Goal: Information Seeking & Learning: Learn about a topic

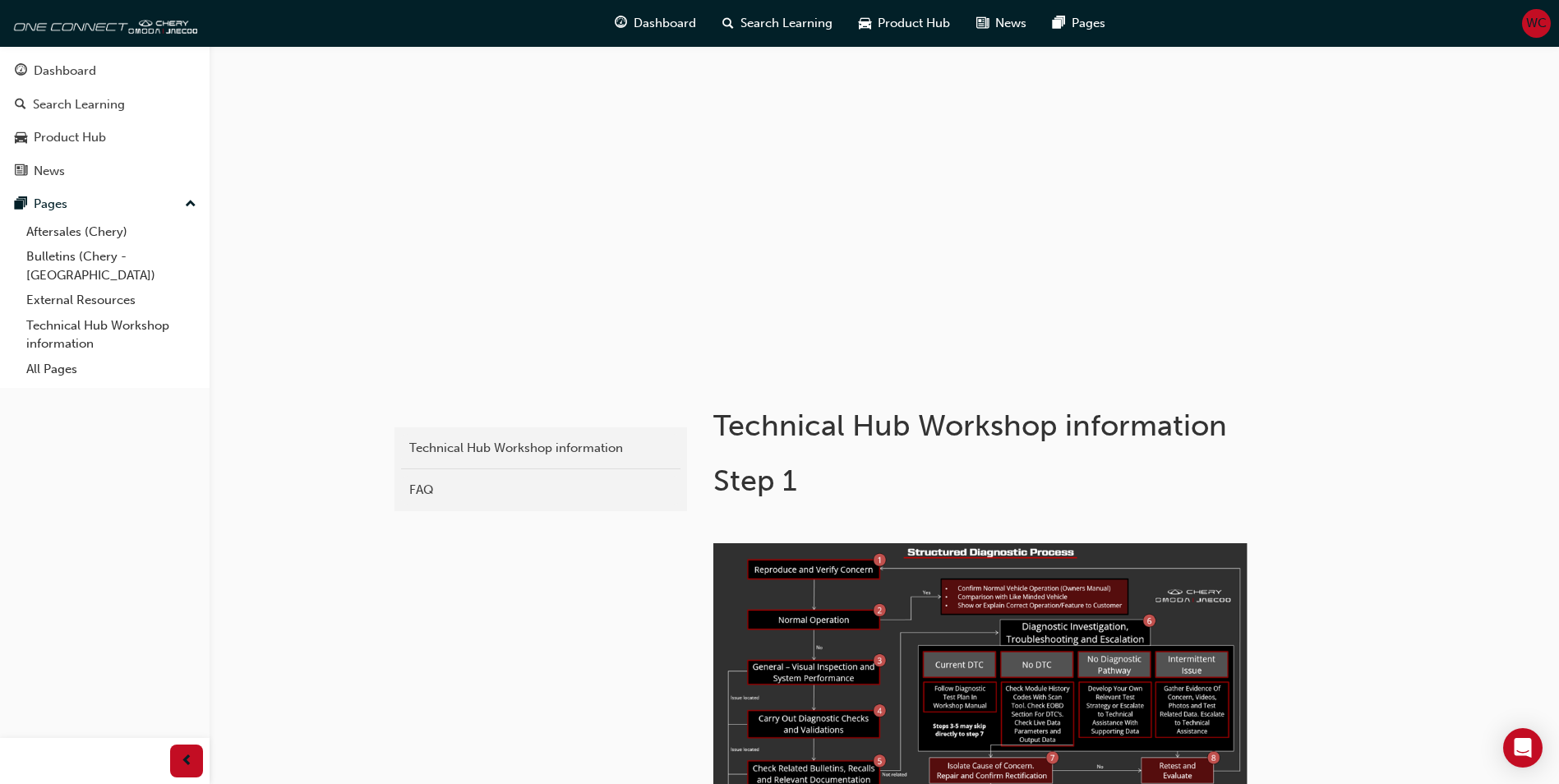
scroll to position [986, 0]
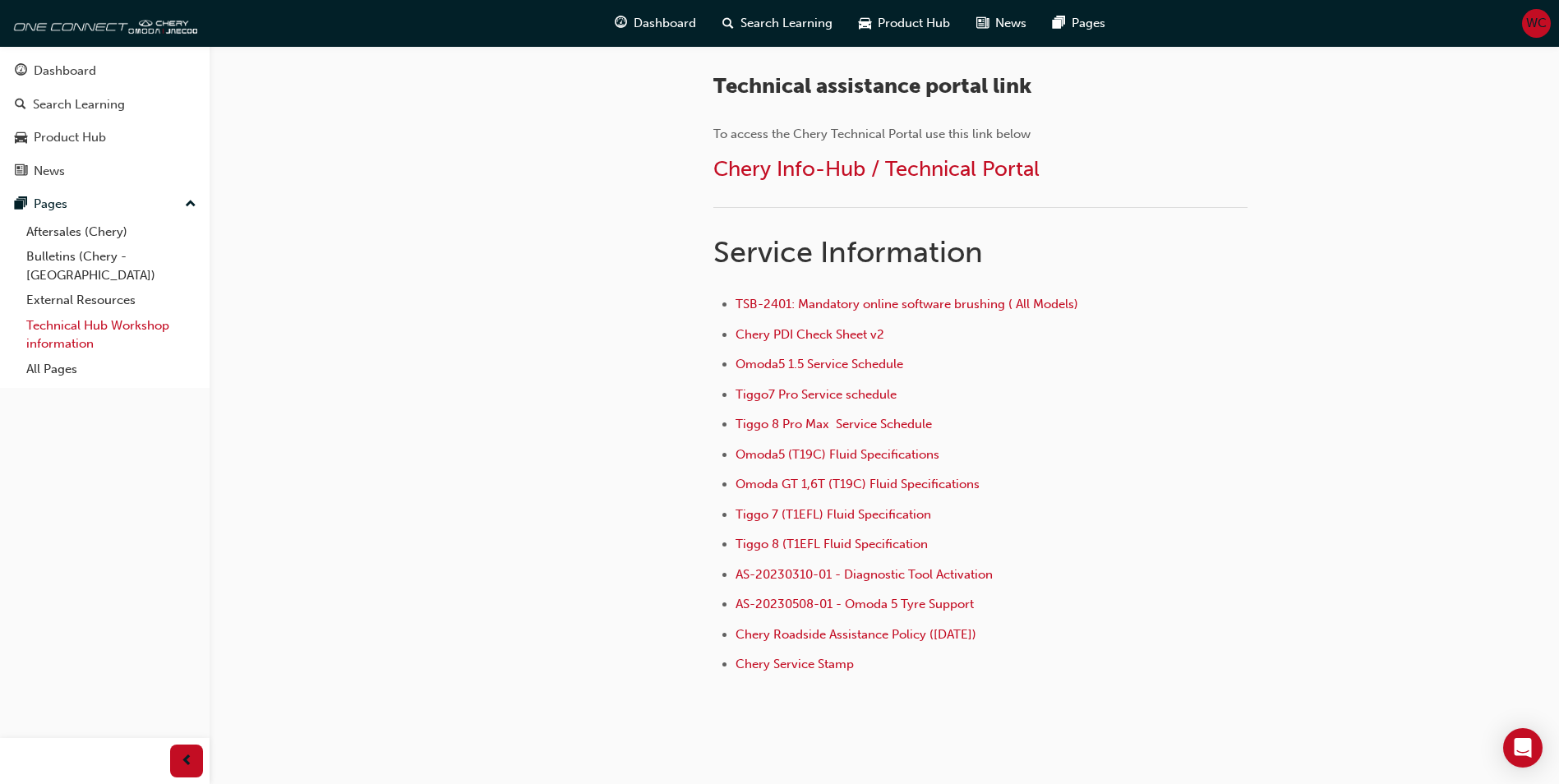
click at [59, 313] on link "Technical Hub Workshop information" at bounding box center [111, 334] width 183 height 44
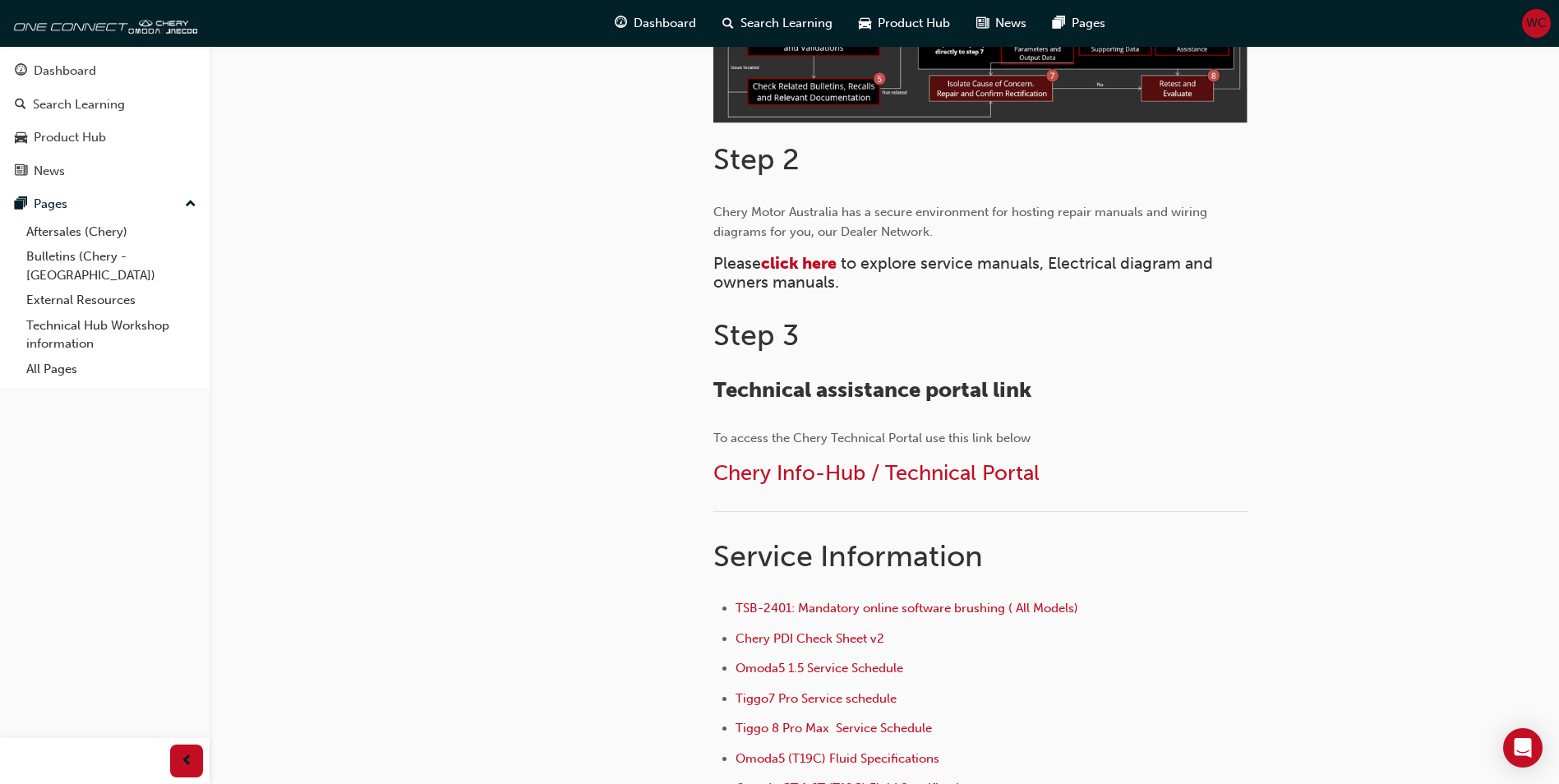
scroll to position [628, 0]
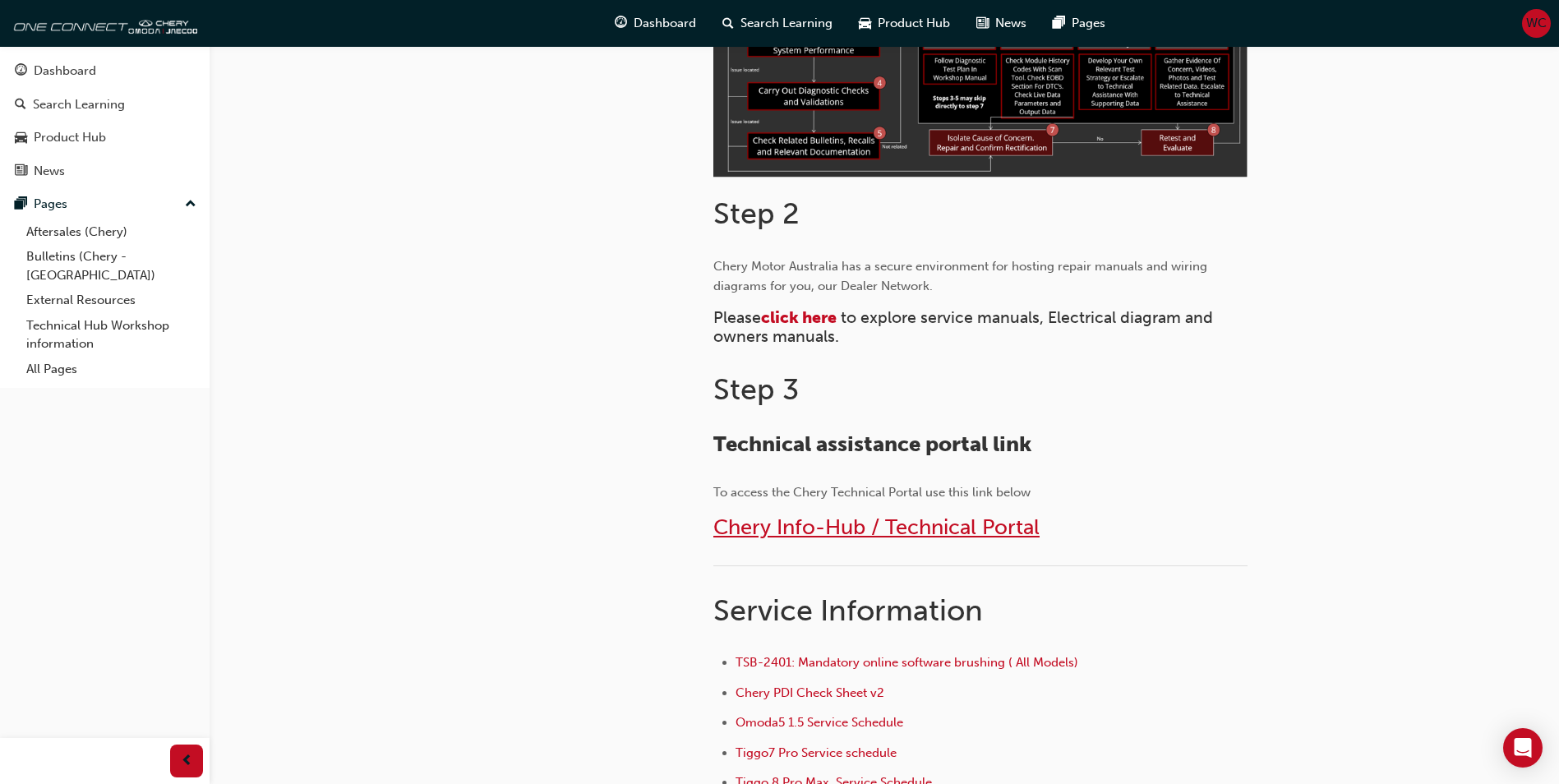
click at [938, 532] on span "Chery Info-Hub / Technical Portal" at bounding box center [877, 527] width 327 height 26
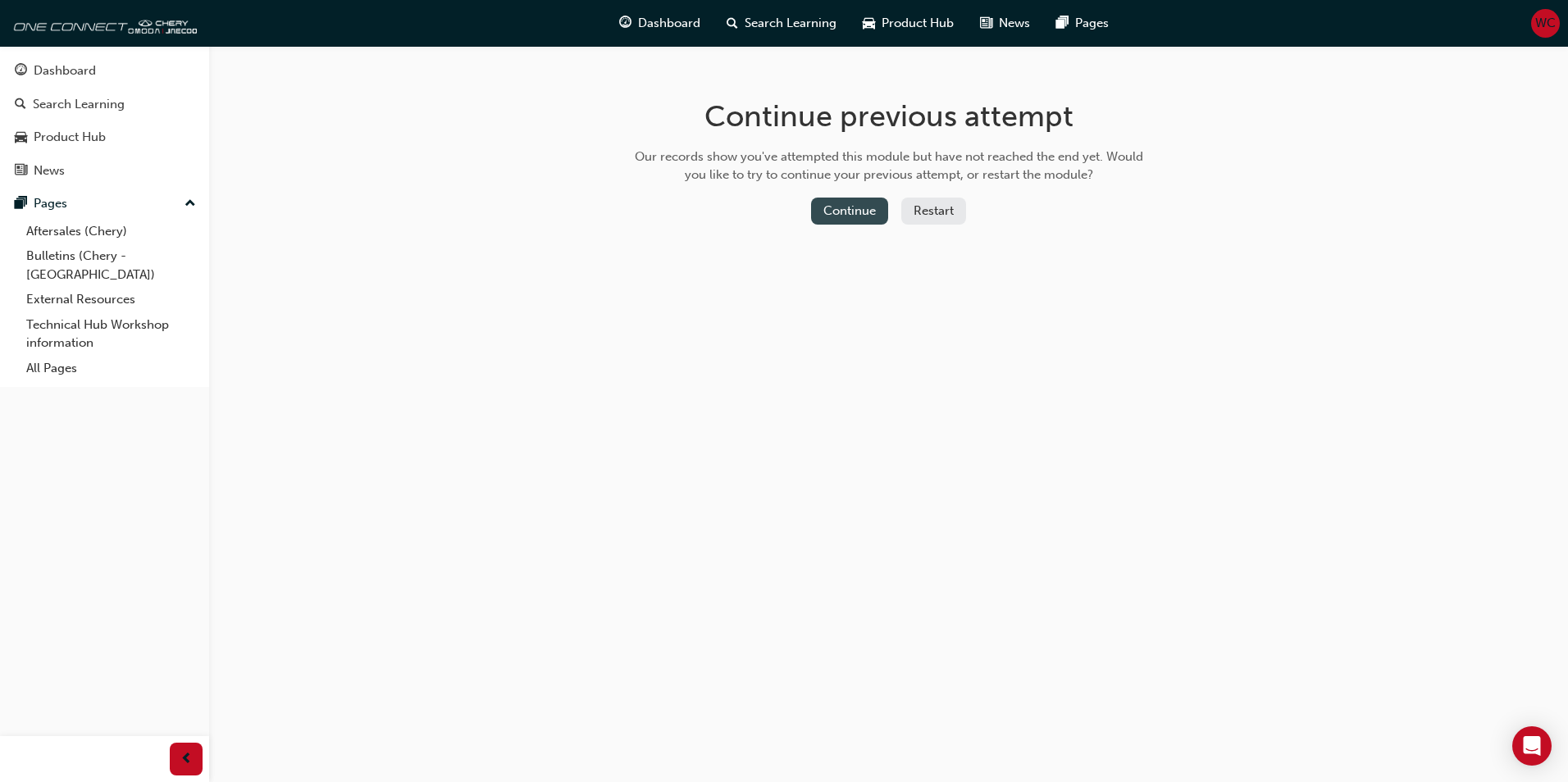
click at [845, 210] on button "Continue" at bounding box center [850, 211] width 77 height 27
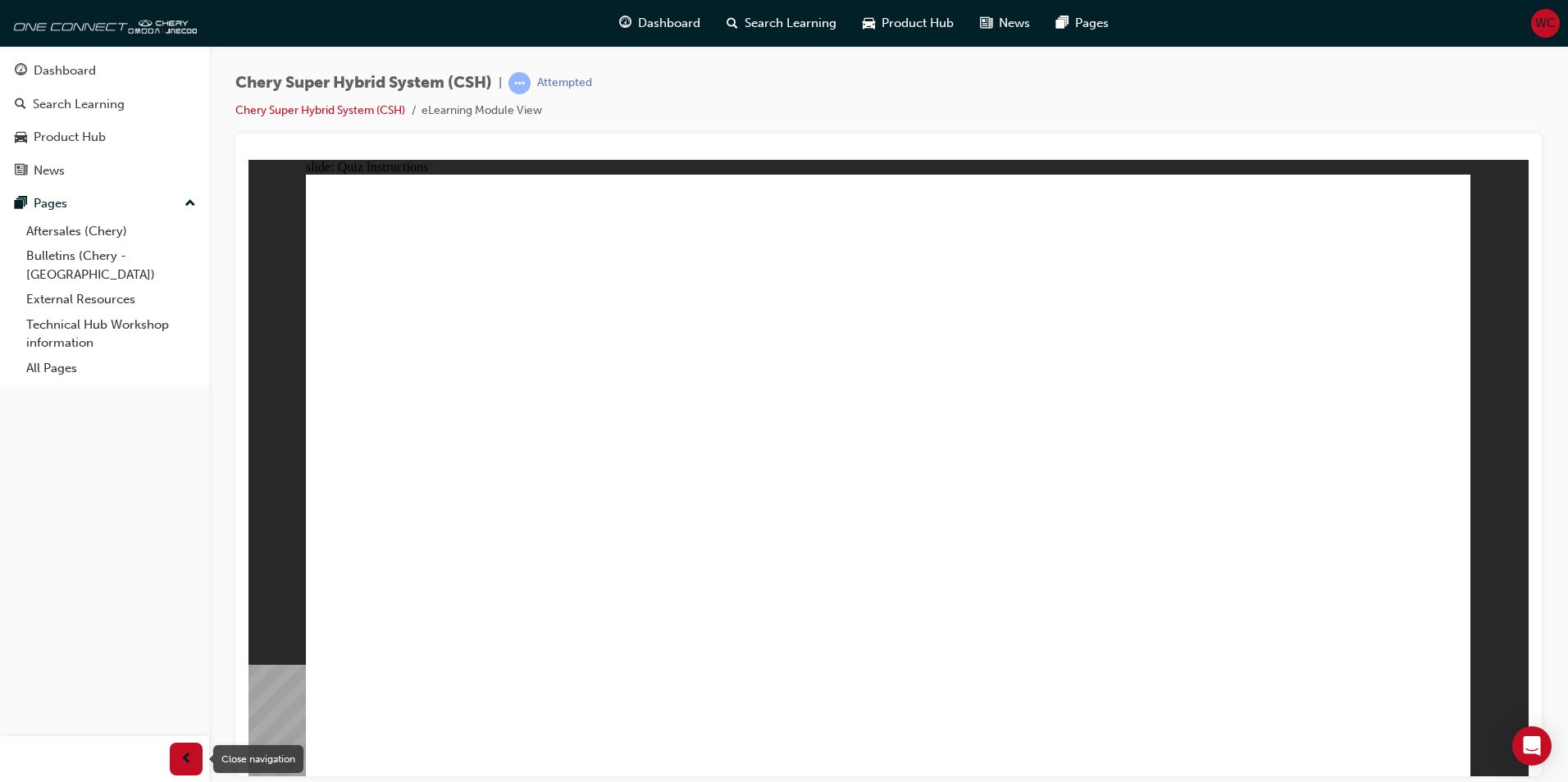
click at [187, 754] on span "prev-icon" at bounding box center [186, 760] width 12 height 21
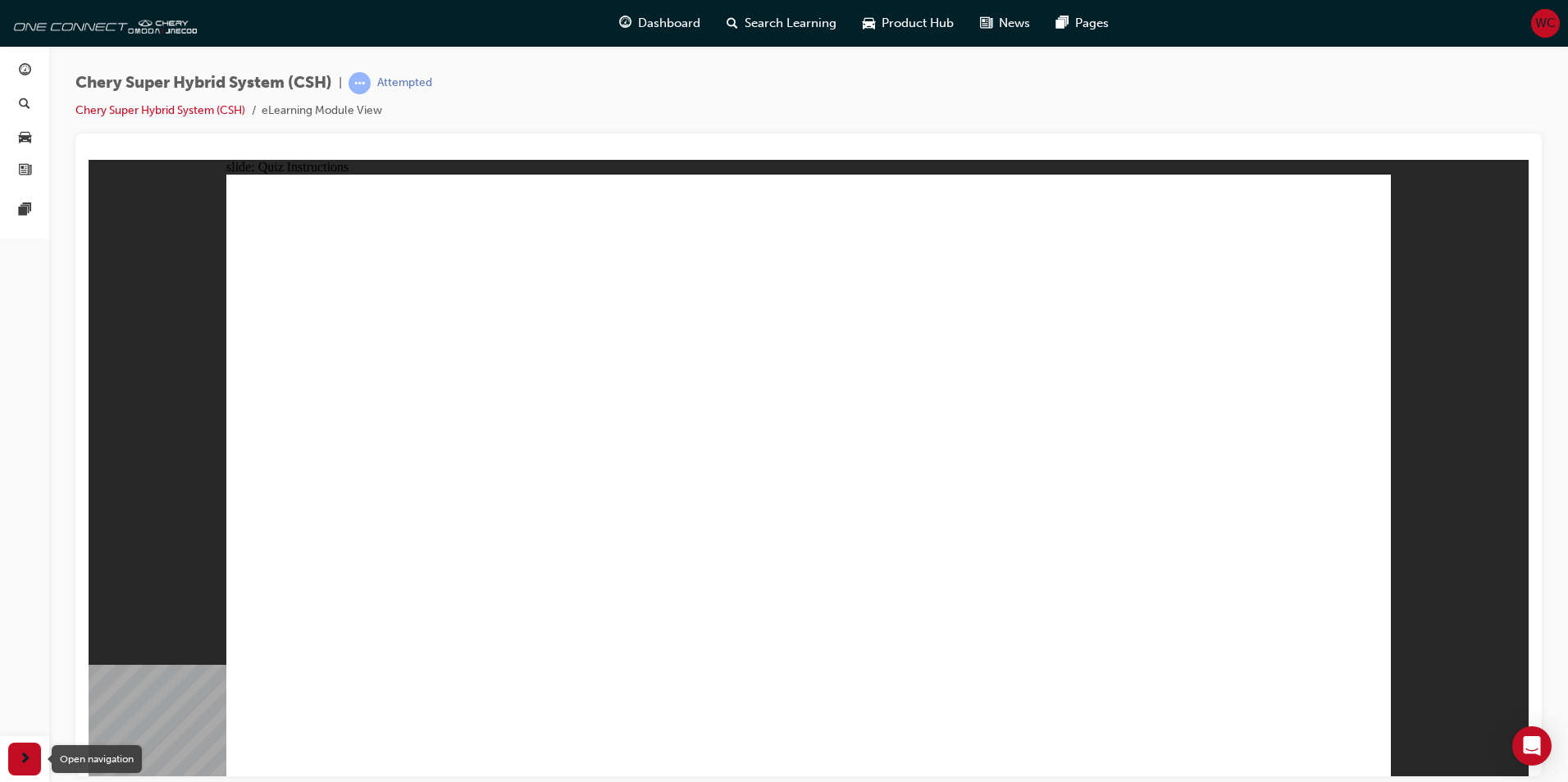
click at [25, 757] on span "next-icon" at bounding box center [25, 760] width 12 height 21
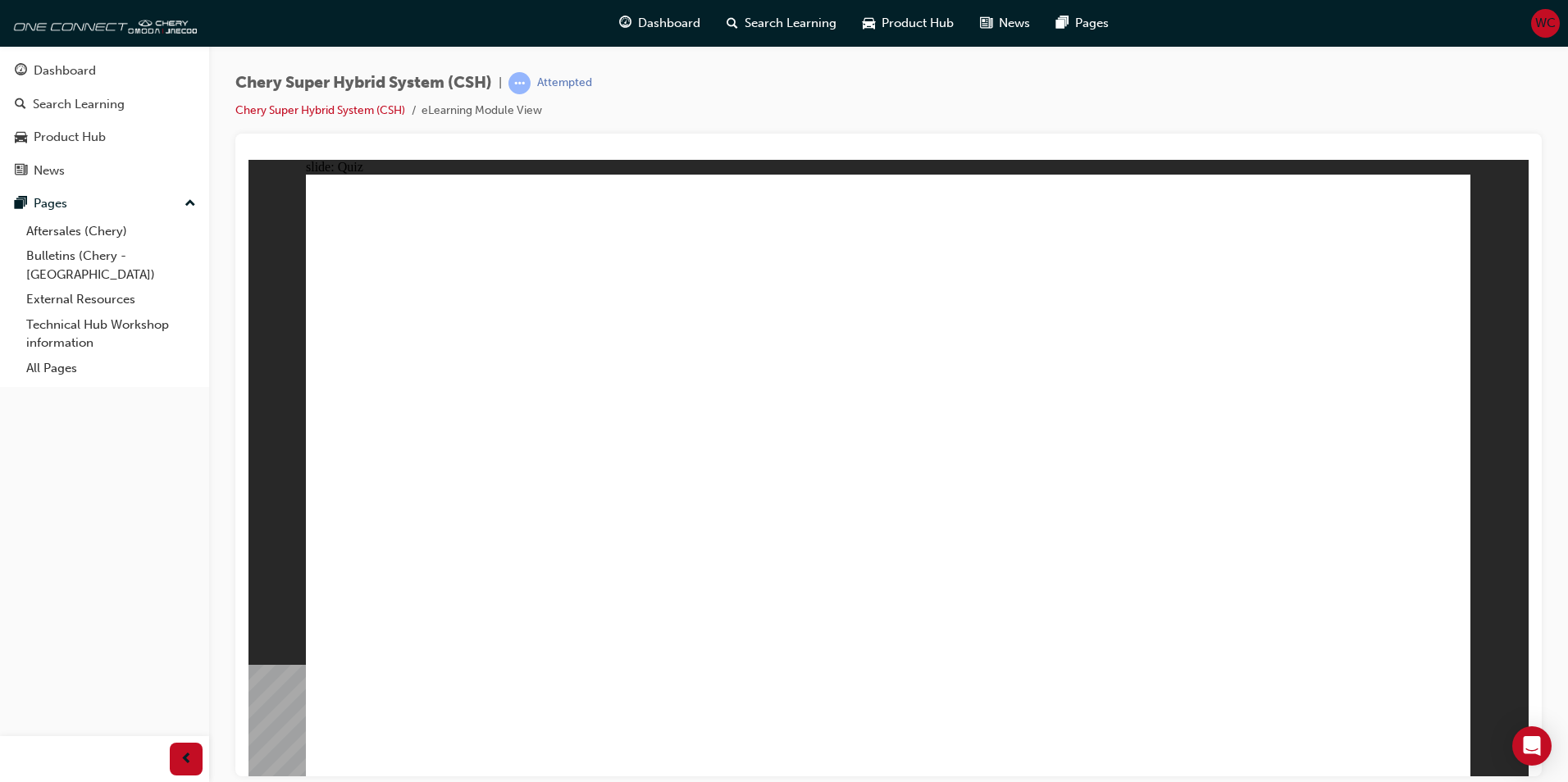
radio input "true"
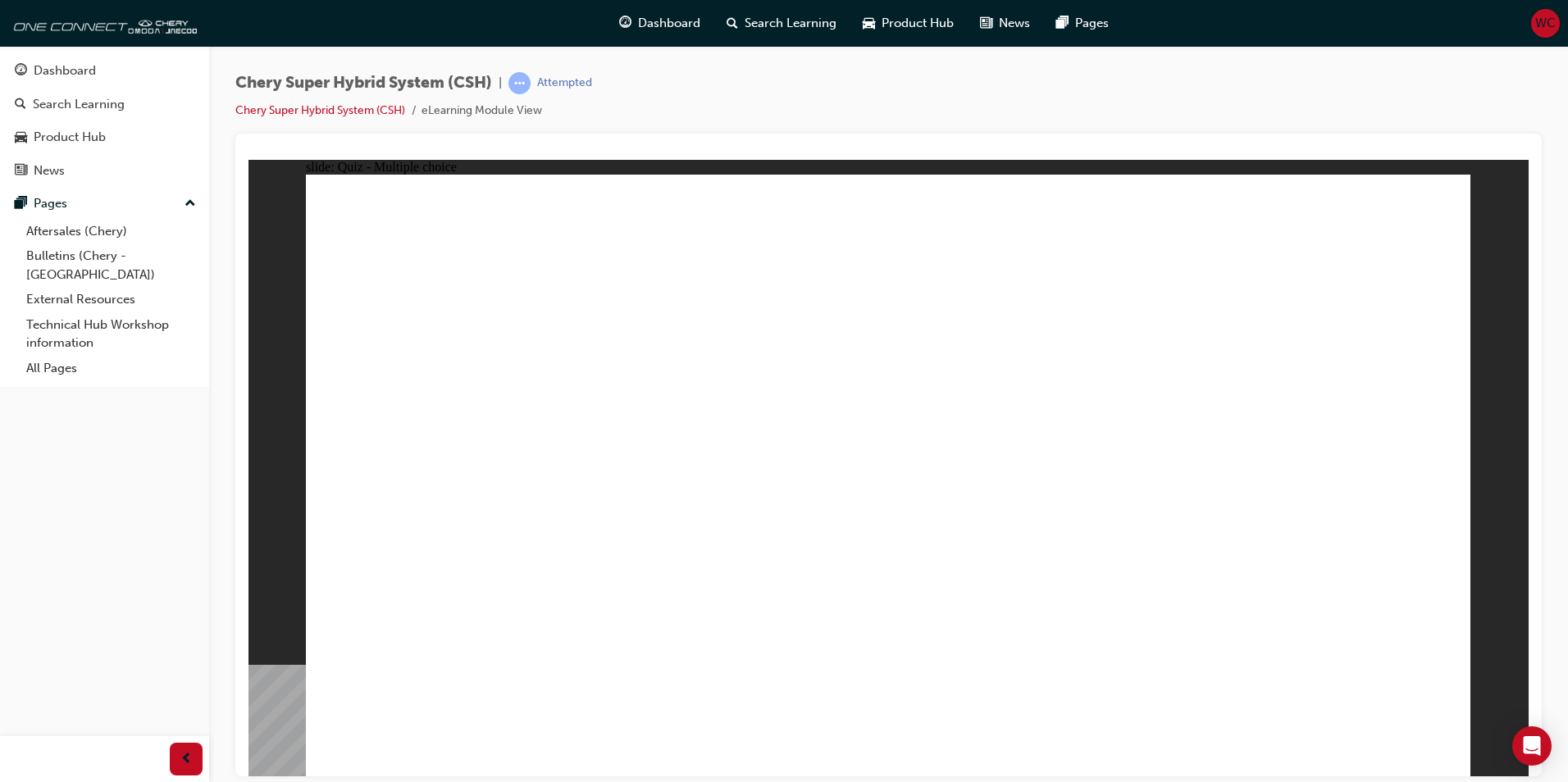
radio input "true"
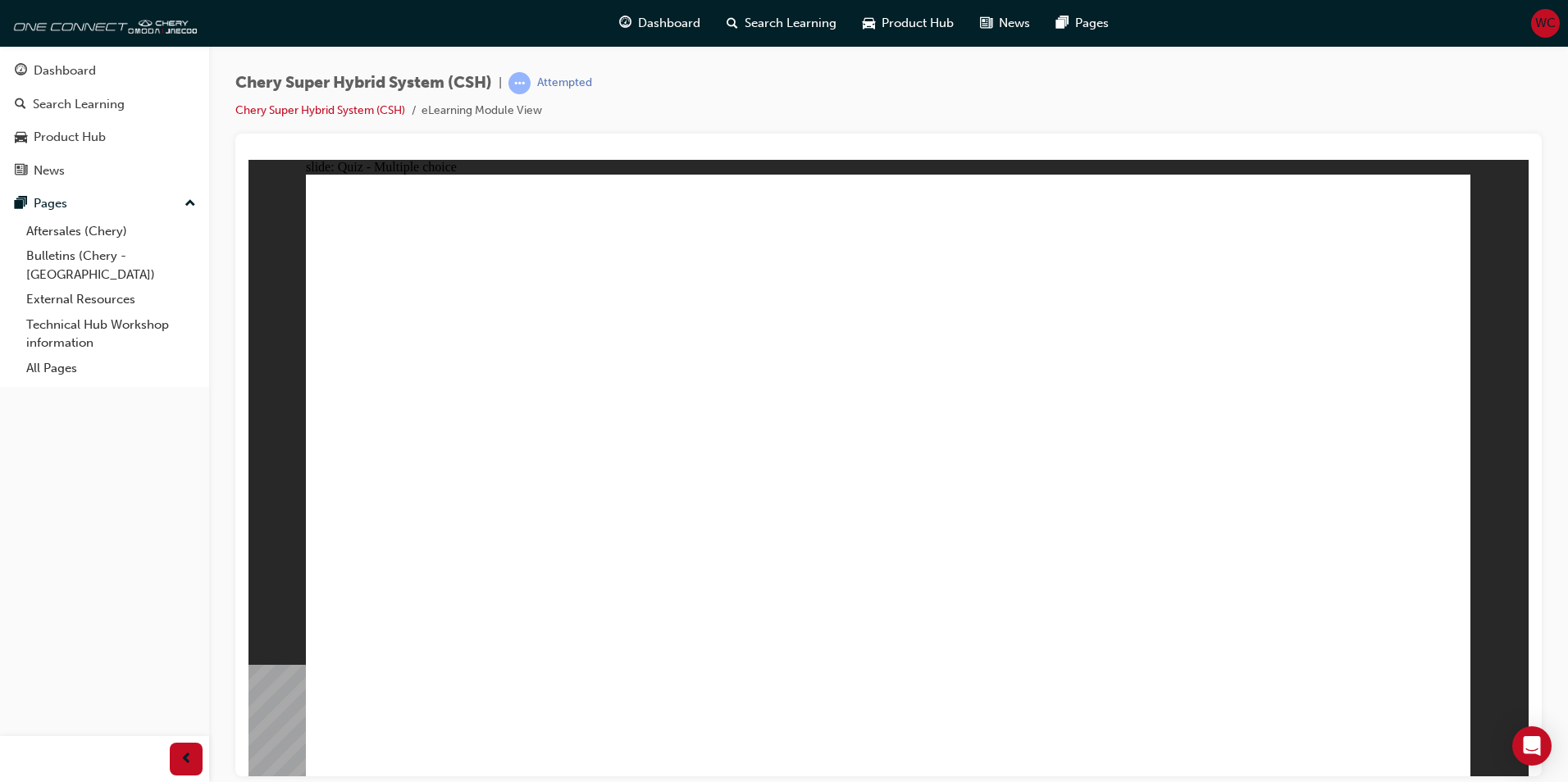
radio input "true"
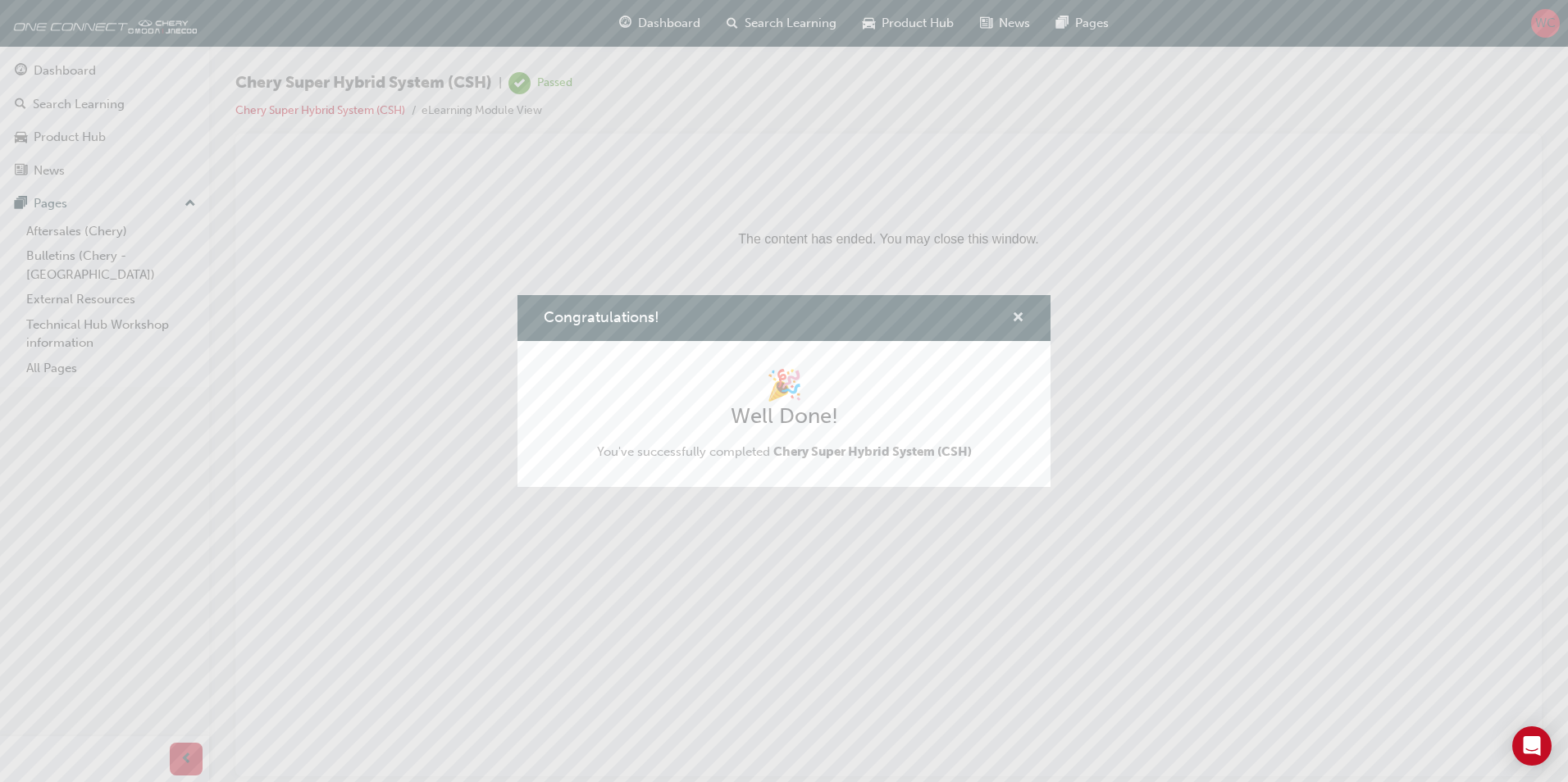
click at [1017, 315] on span "cross-icon" at bounding box center [1018, 318] width 12 height 15
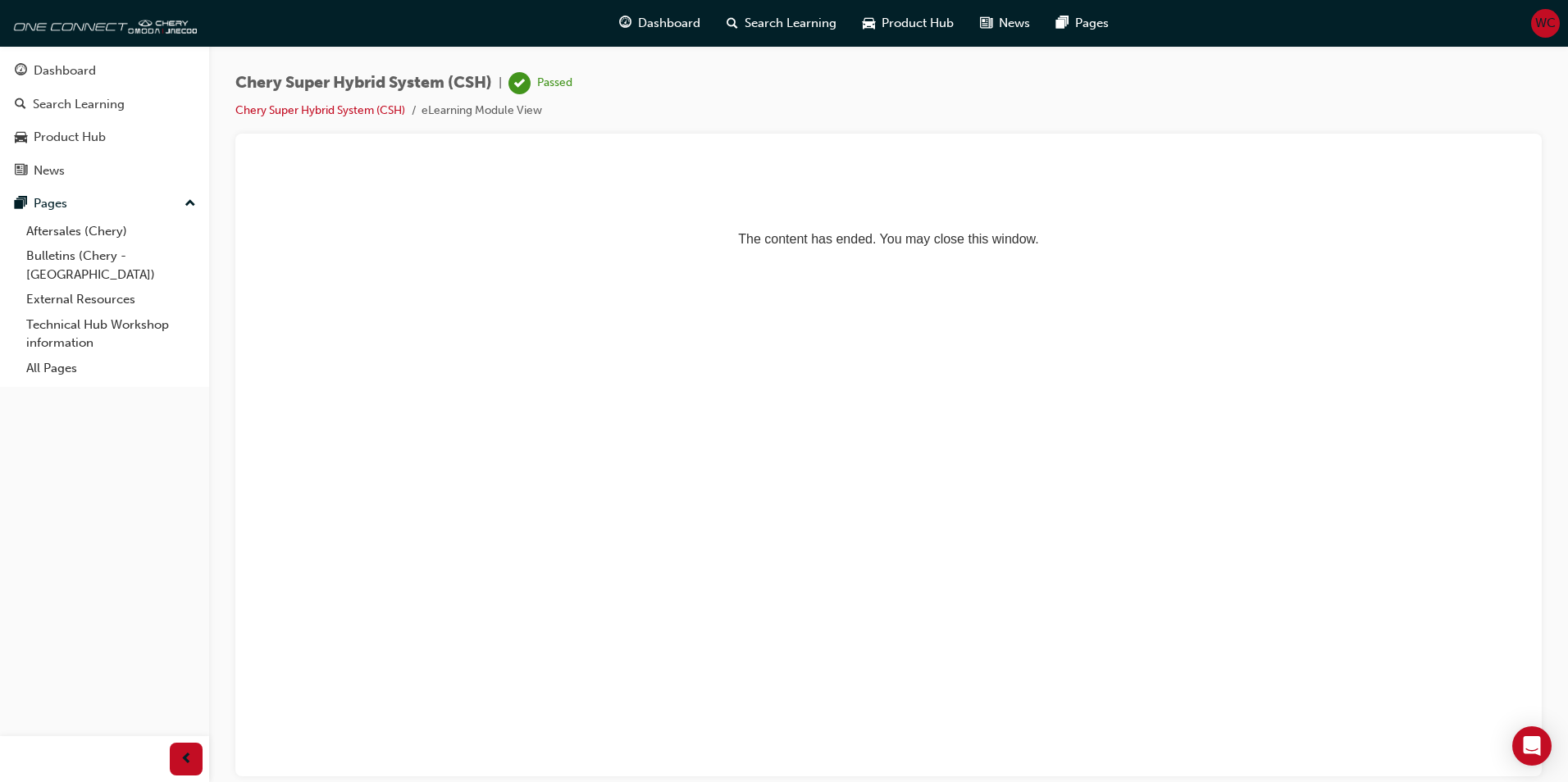
click at [1064, 259] on html "The content has ended. You may close this window." at bounding box center [888, 209] width 1280 height 100
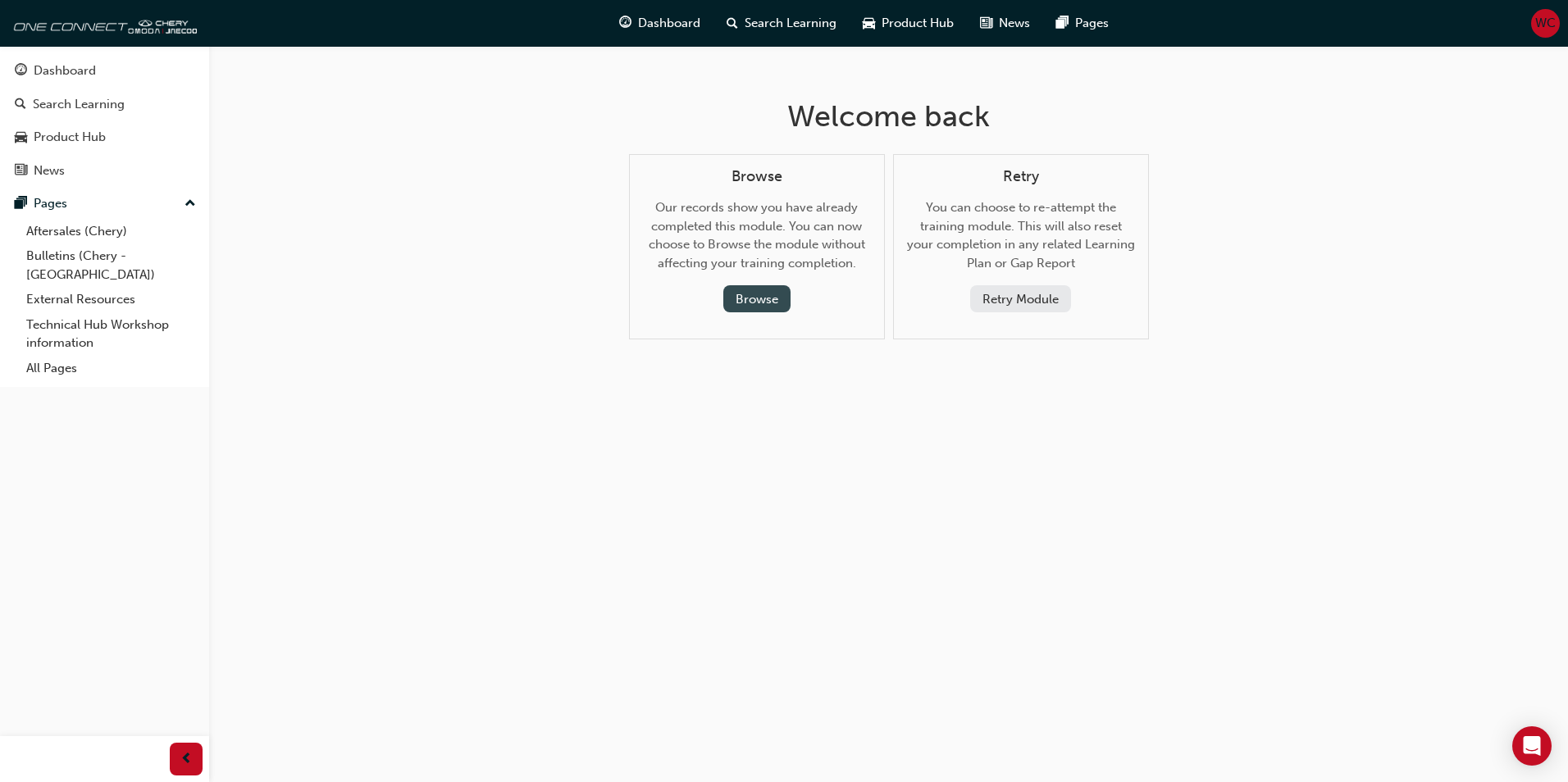
click at [759, 300] on button "Browse" at bounding box center [757, 299] width 68 height 27
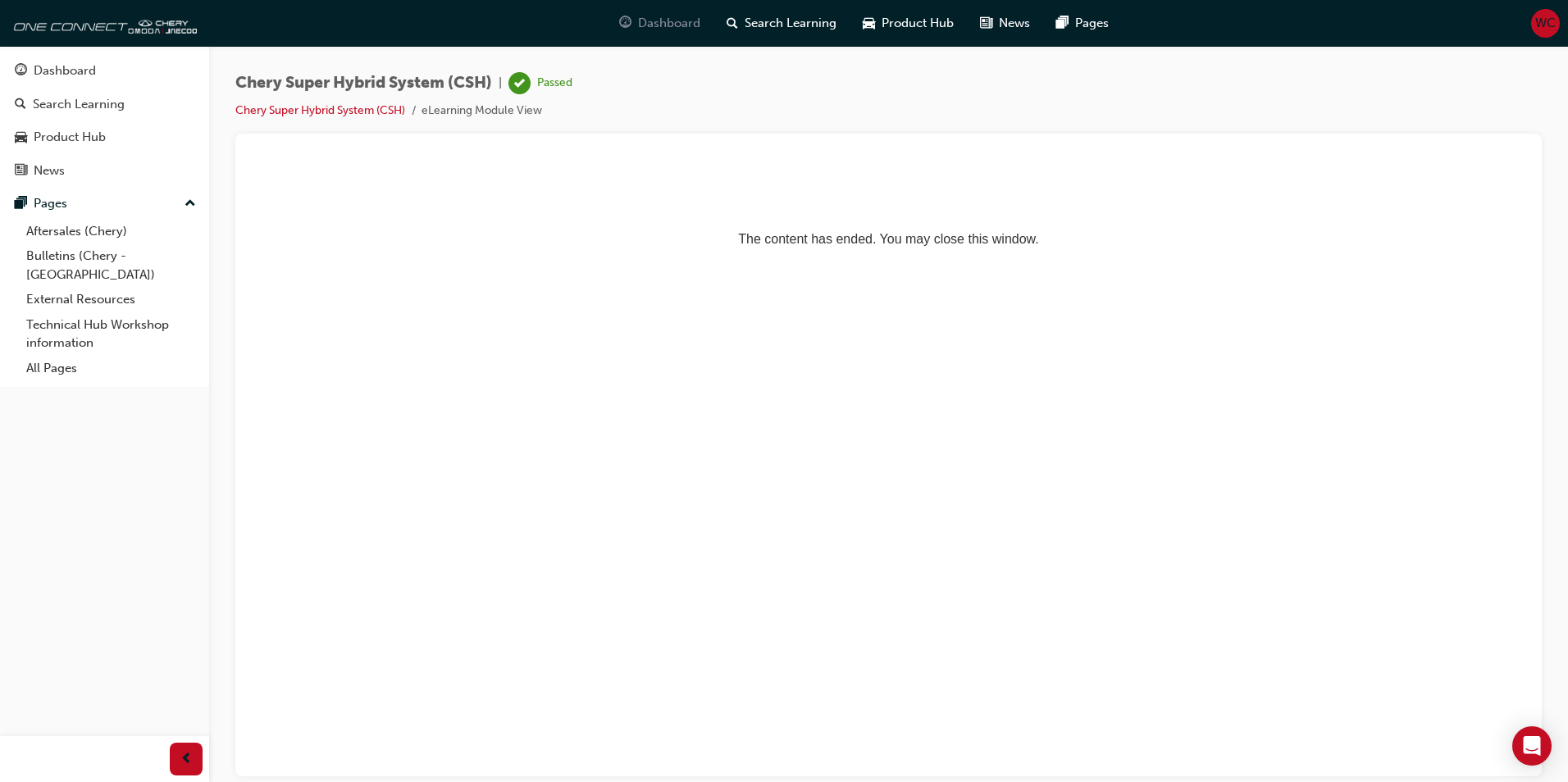
click at [671, 22] on span "Dashboard" at bounding box center [669, 23] width 62 height 19
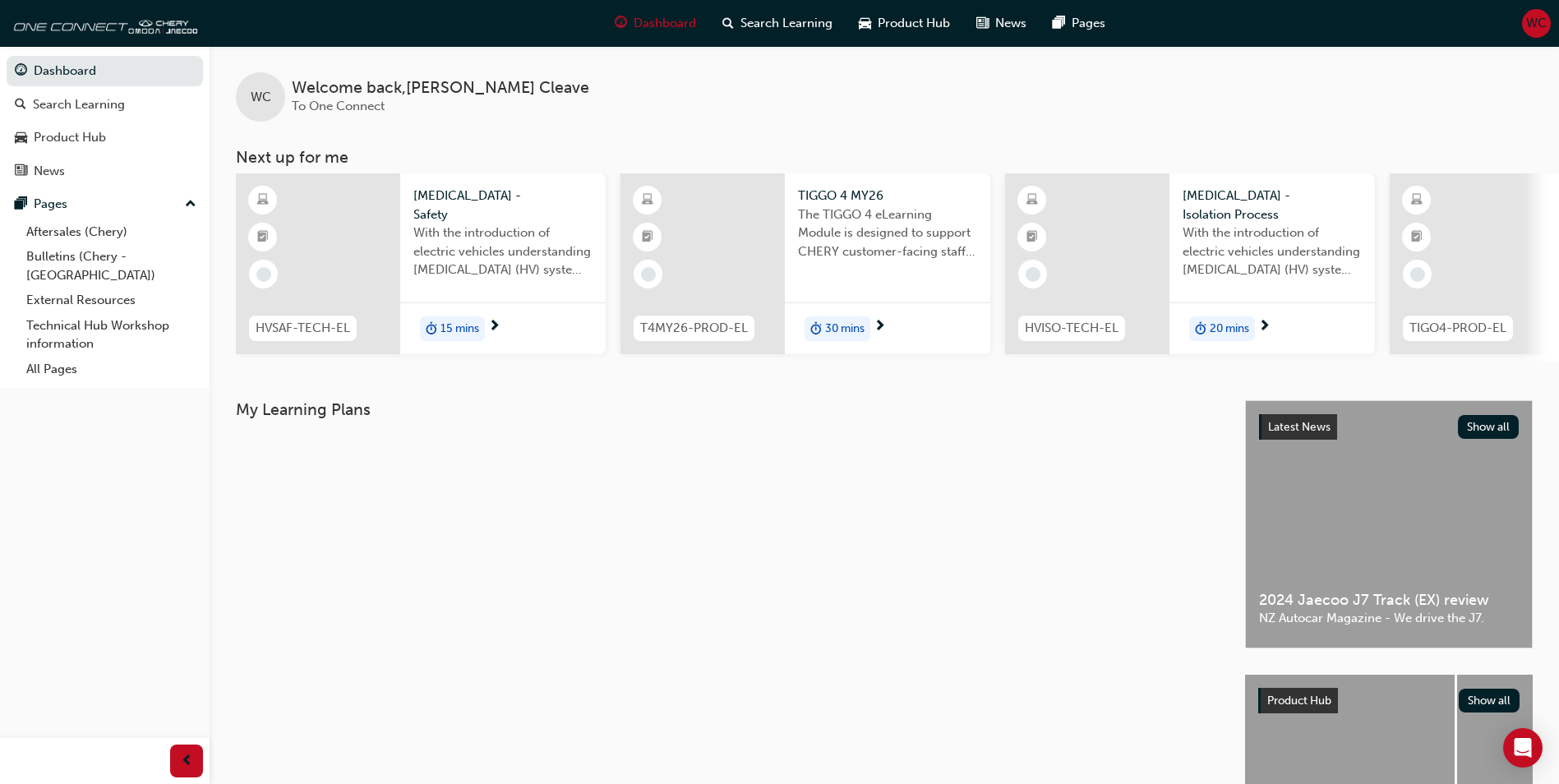
click at [455, 328] on span "15 mins" at bounding box center [459, 329] width 39 height 19
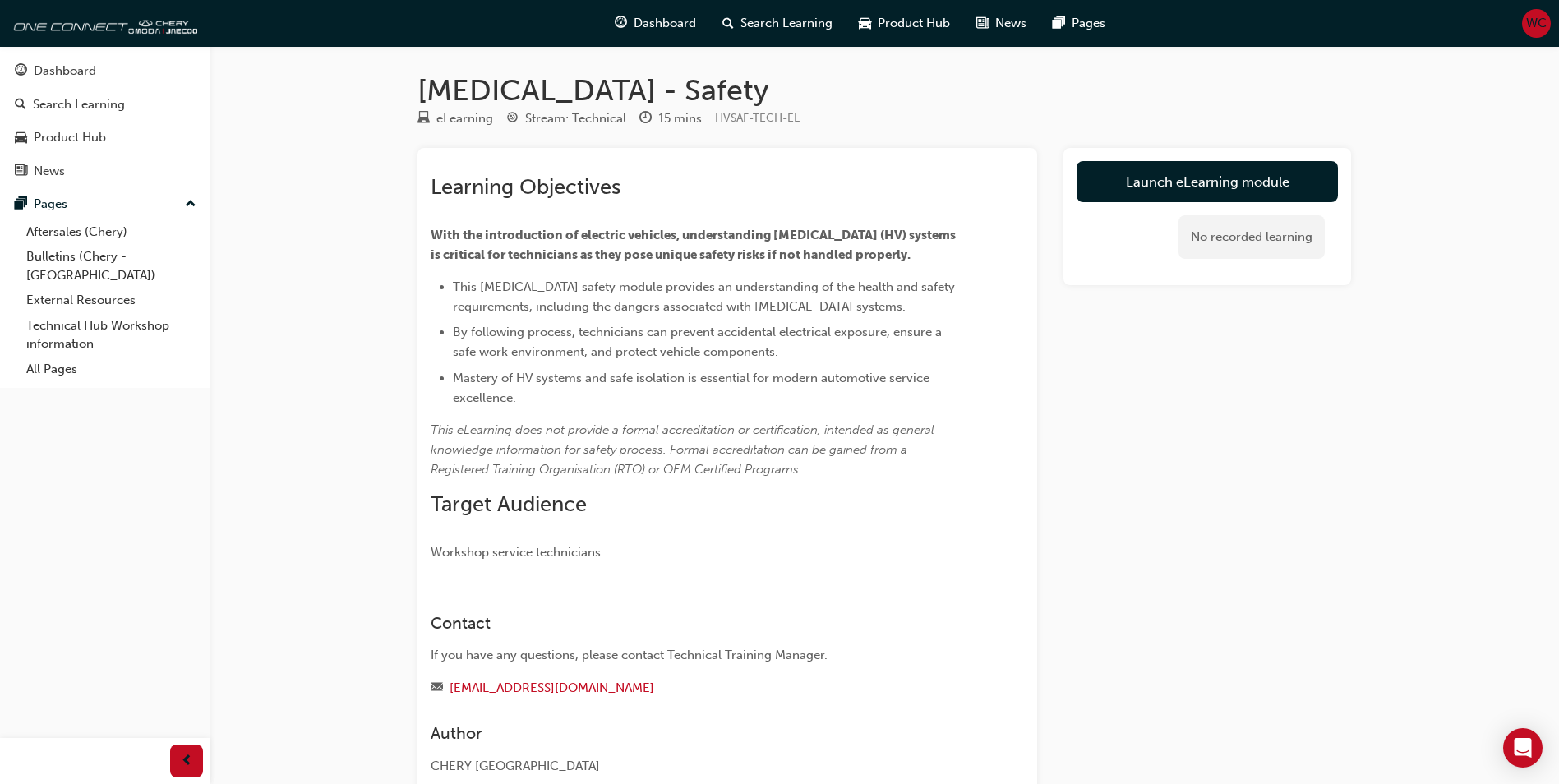
click at [1185, 183] on link "Launch eLearning module" at bounding box center [1207, 182] width 261 height 41
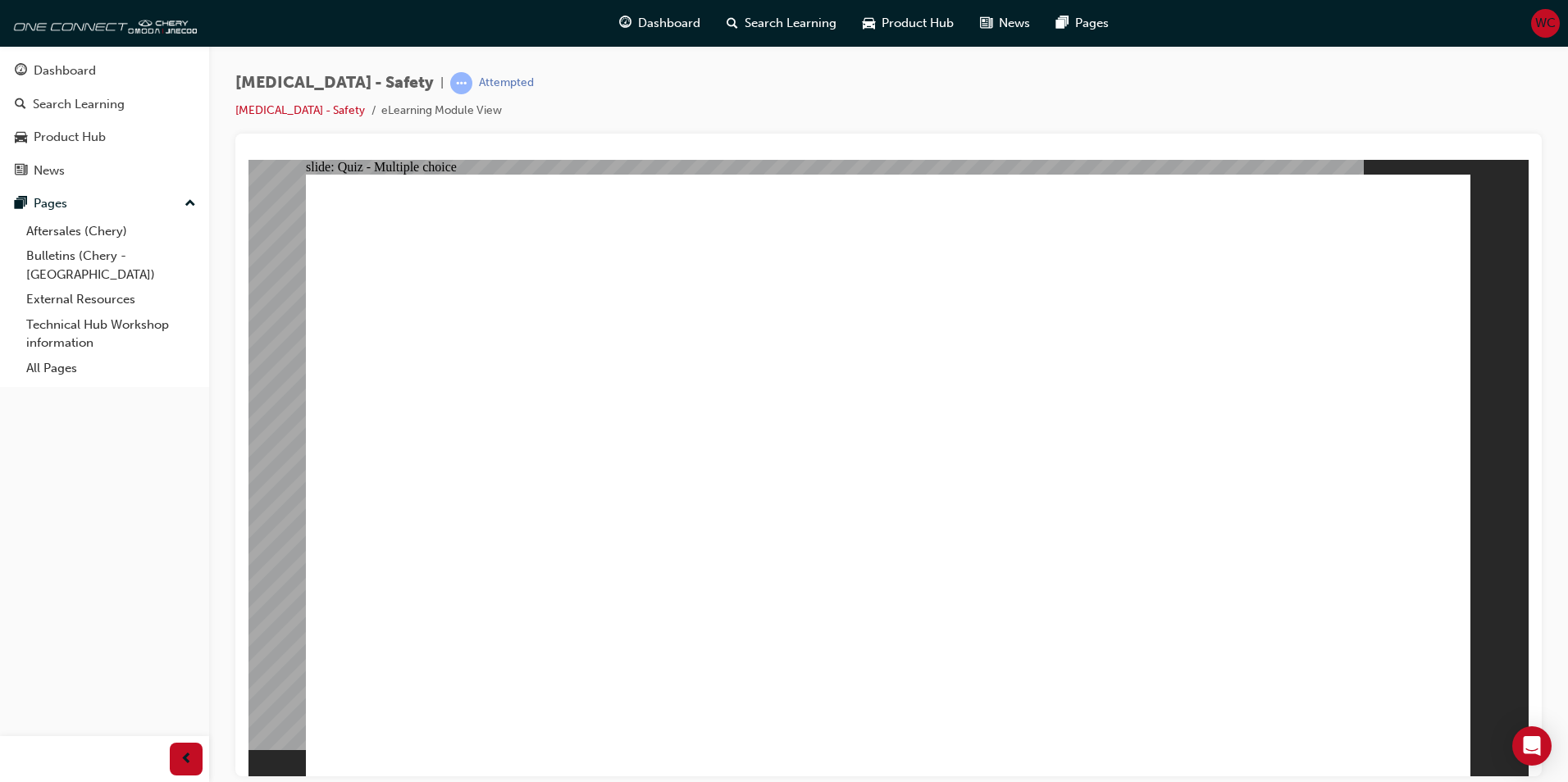
radio input "true"
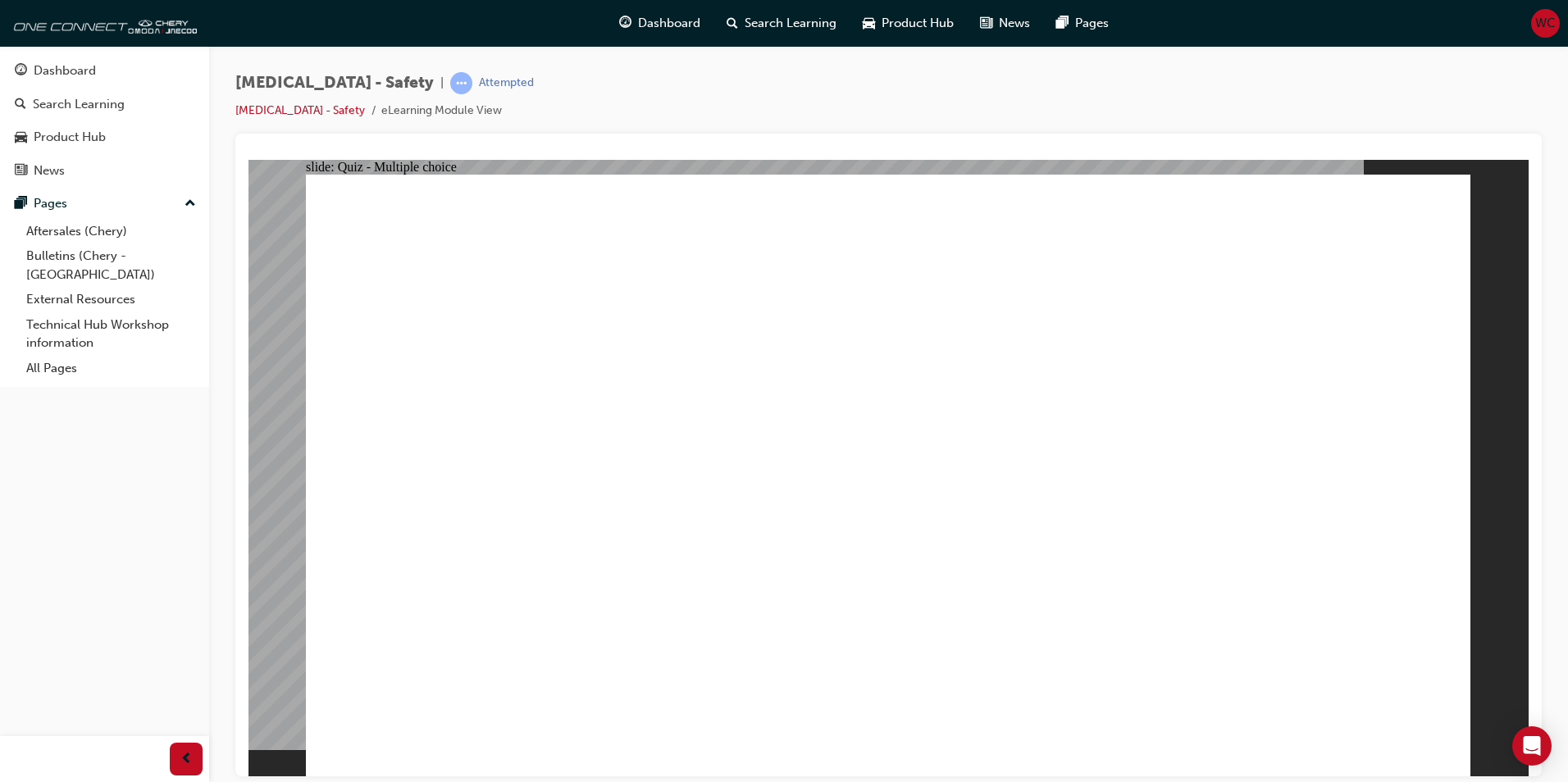
radio input "true"
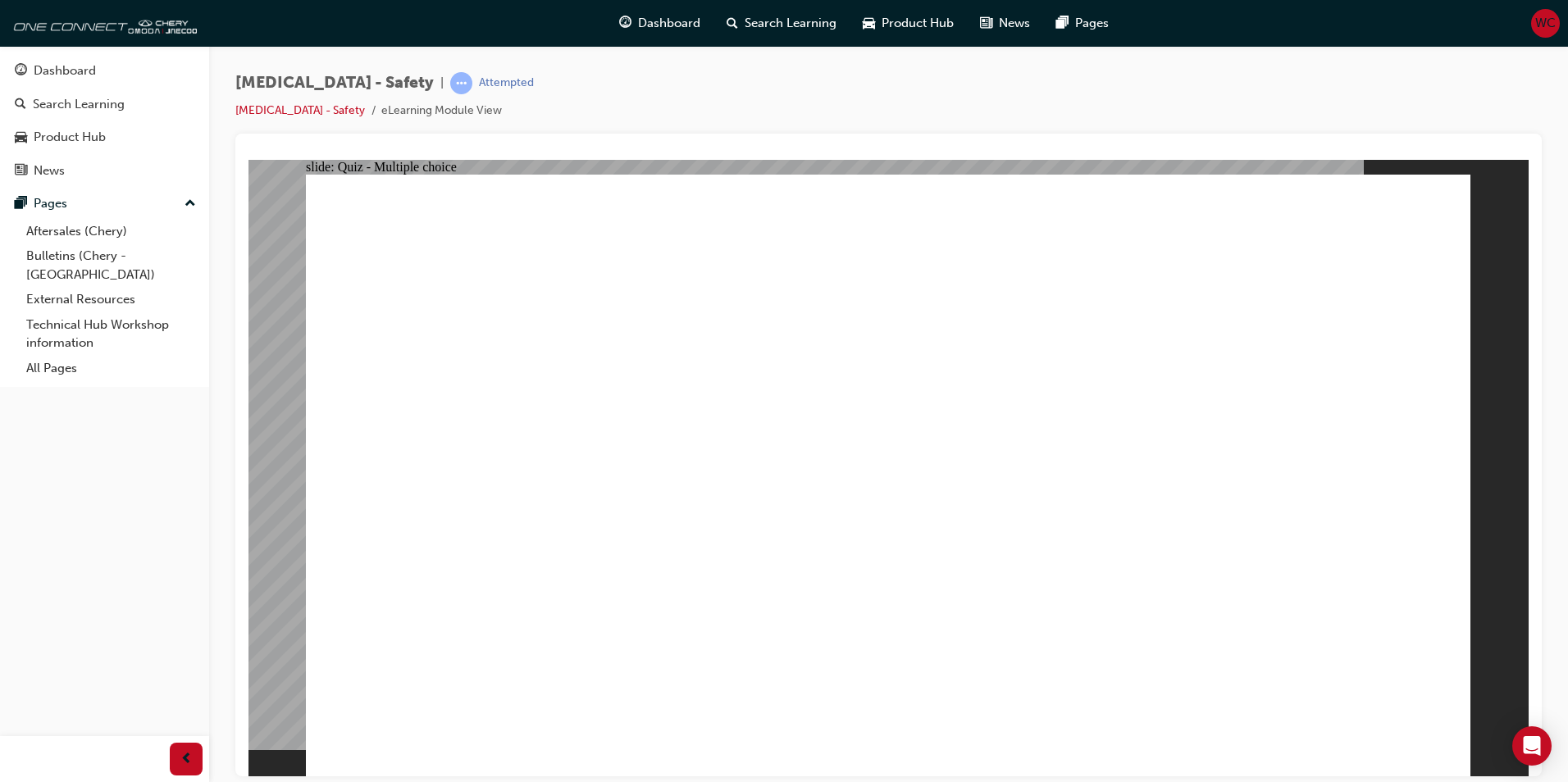
radio input "true"
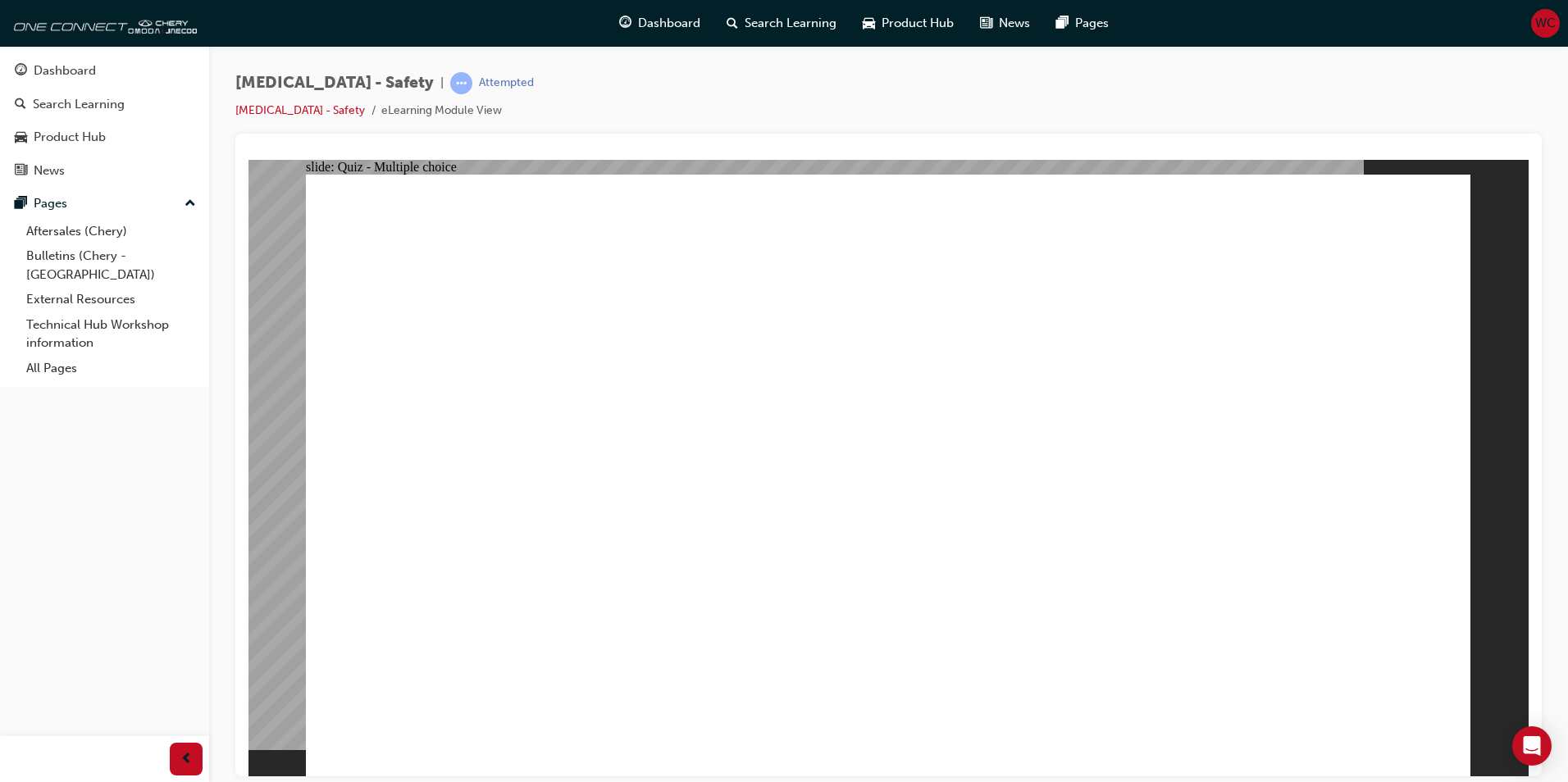
radio input "true"
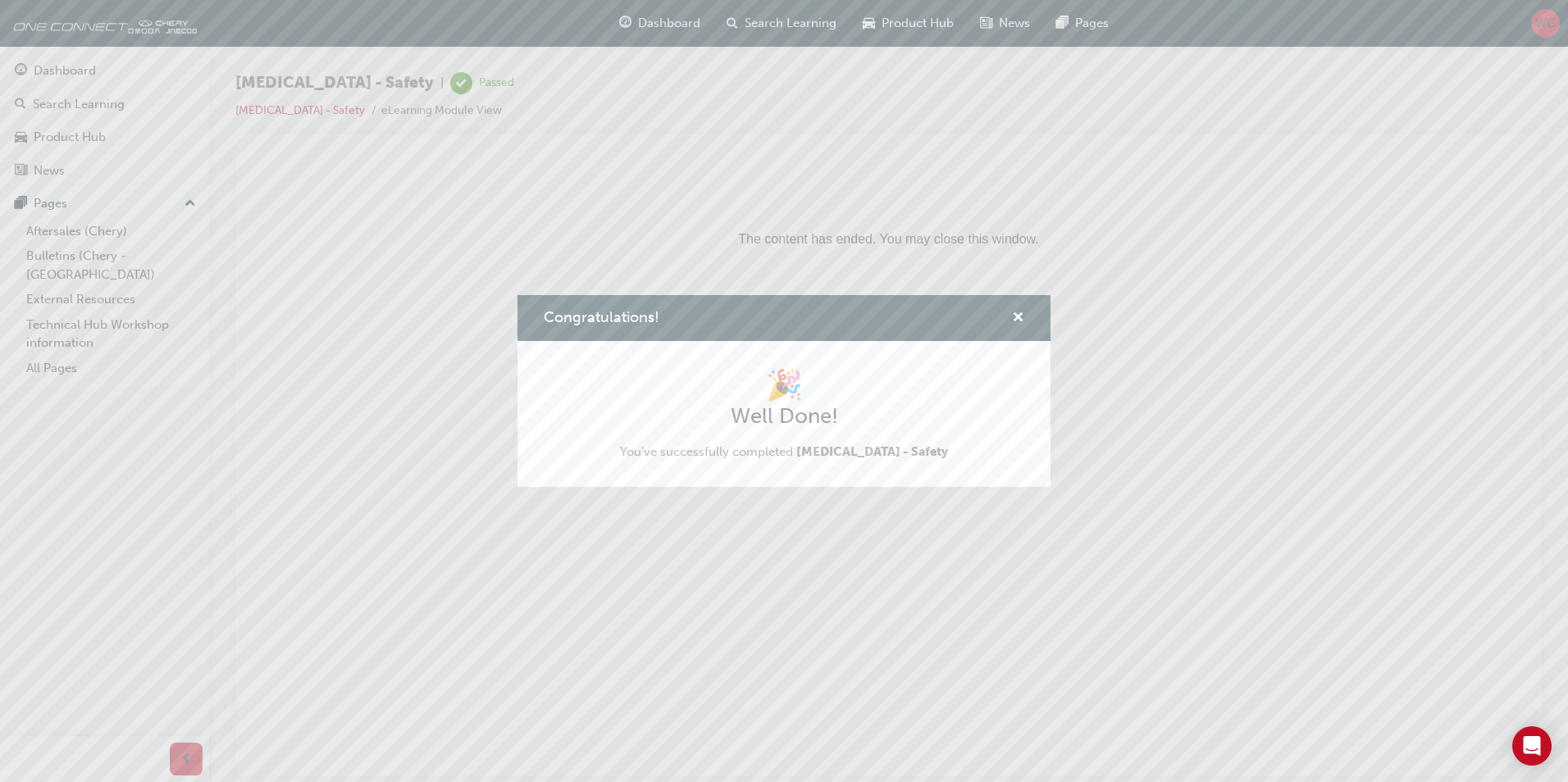
drag, startPoint x: 1324, startPoint y: 653, endPoint x: 1064, endPoint y: 405, distance: 359.3
click at [1324, 653] on div "Congratulations! 🎉 Well Done! You've successfully completed HIGH VOLTAGE - Safe…" at bounding box center [784, 391] width 1568 height 782
